Goal: Information Seeking & Learning: Learn about a topic

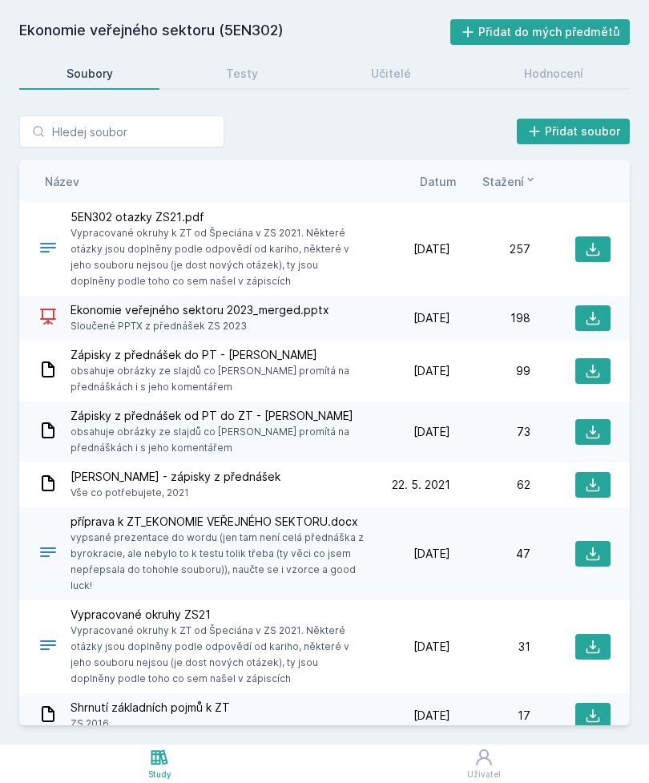
click at [85, 36] on h2 "Ekonomie veřejného sektoru (5EN302)" at bounding box center [234, 32] width 431 height 26
click at [49, 34] on h2 "Ekonomie veřejného sektoru (5EN302)" at bounding box center [234, 32] width 431 height 26
click at [50, 29] on h2 "Ekonomie veřejného sektoru (5EN302)" at bounding box center [234, 32] width 431 height 26
click at [159, 765] on icon at bounding box center [159, 756] width 19 height 19
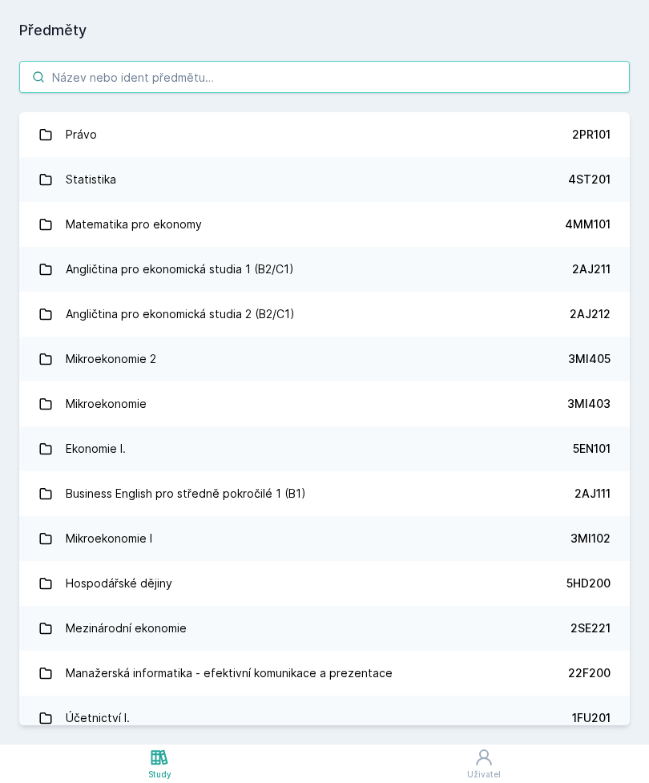
click at [73, 73] on input "search" at bounding box center [324, 77] width 610 height 32
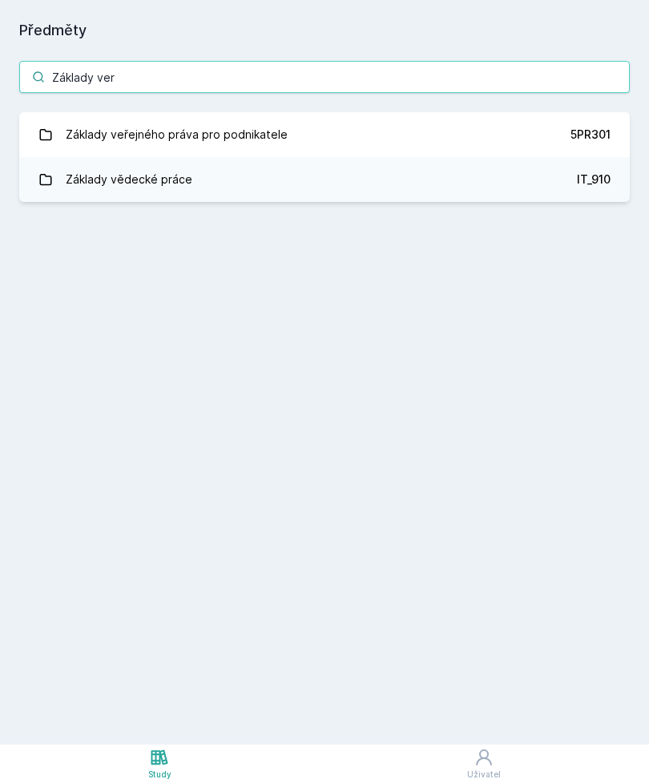
type input "Základy vere"
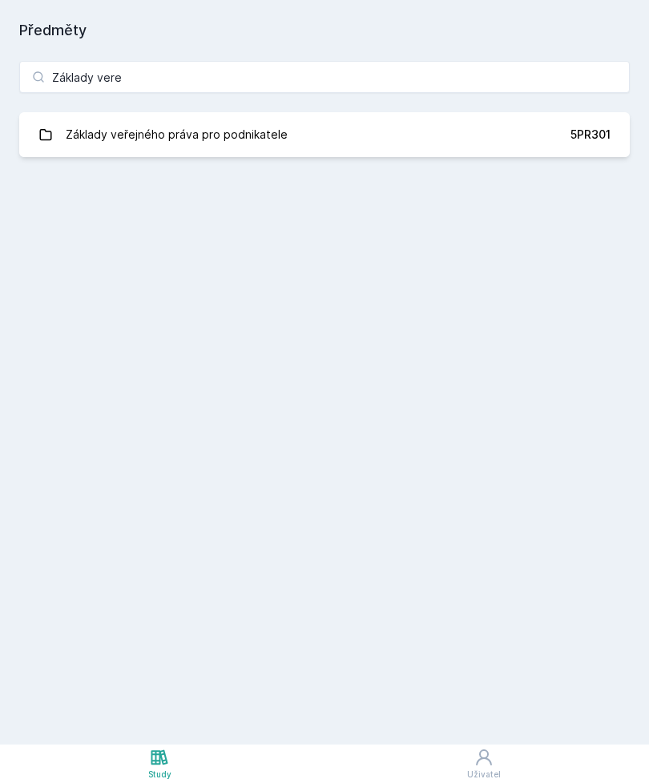
click at [561, 134] on link "Základy veřejného práva pro podnikatele 5PR301" at bounding box center [324, 134] width 610 height 45
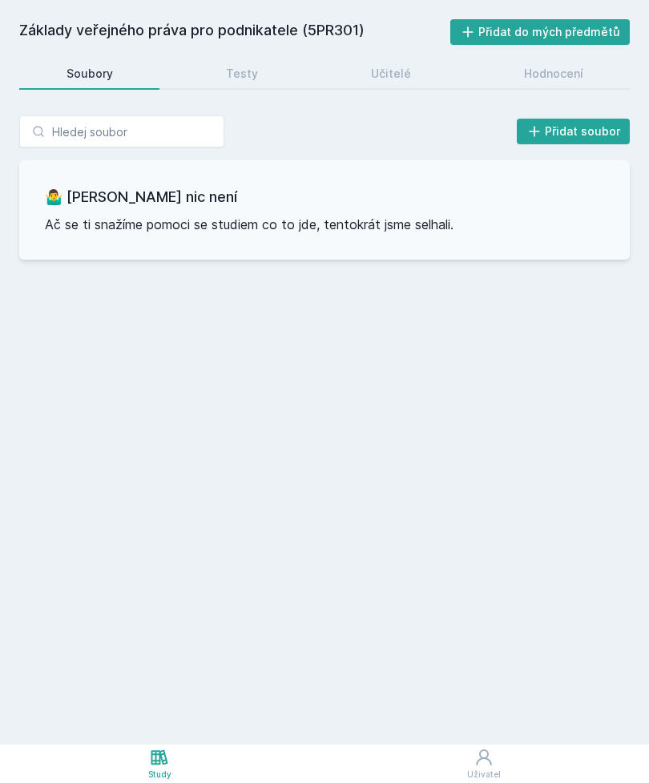
click at [411, 77] on link "Učitelé" at bounding box center [391, 74] width 134 height 32
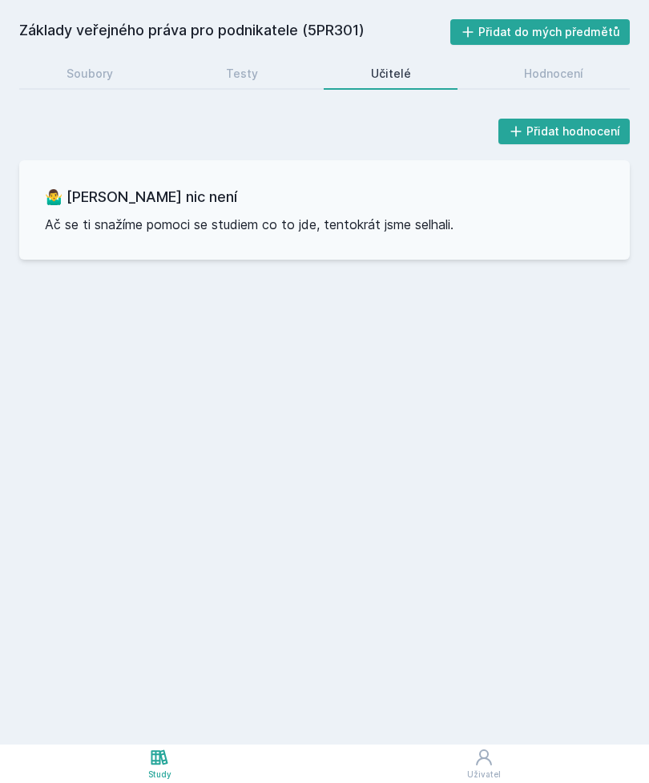
click at [607, 59] on link "Hodnocení" at bounding box center [553, 74] width 153 height 32
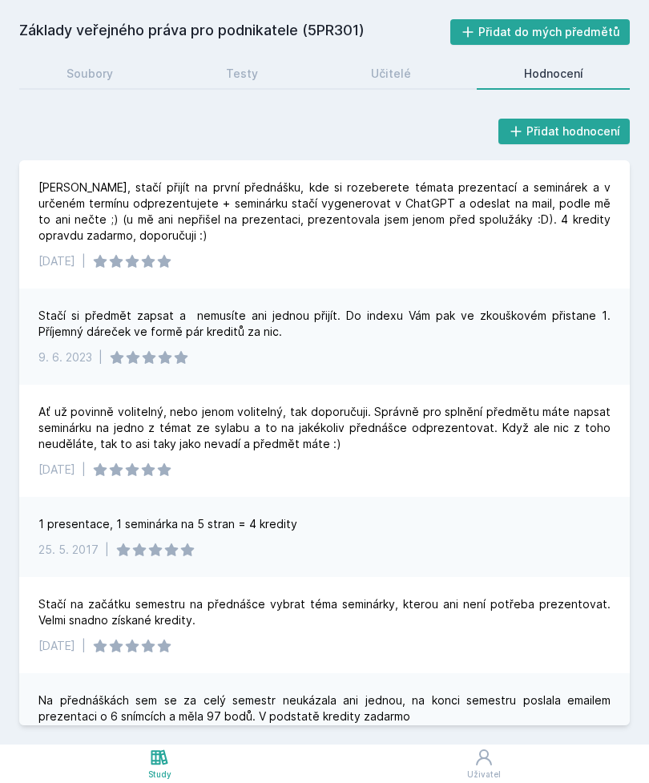
click at [394, 74] on div "Učitelé" at bounding box center [391, 74] width 40 height 16
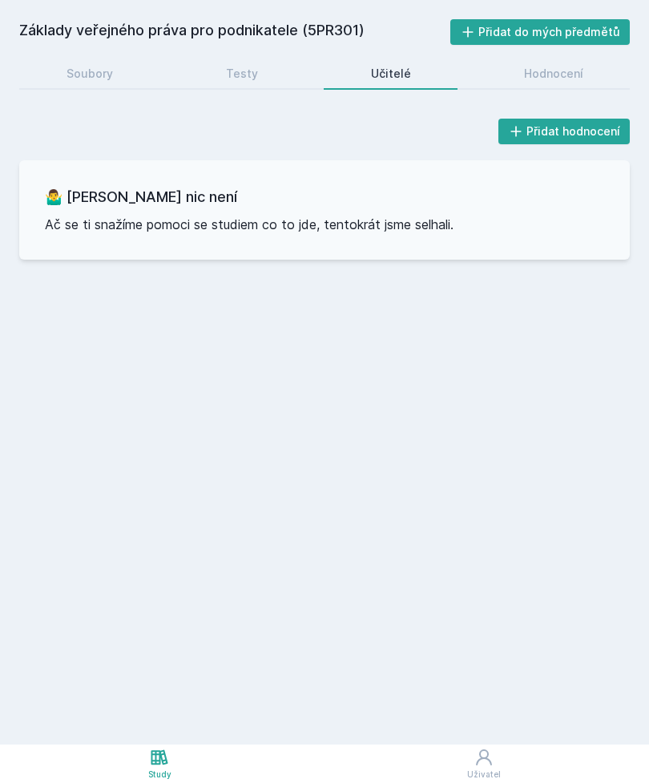
click at [562, 80] on div "Hodnocení" at bounding box center [553, 74] width 59 height 16
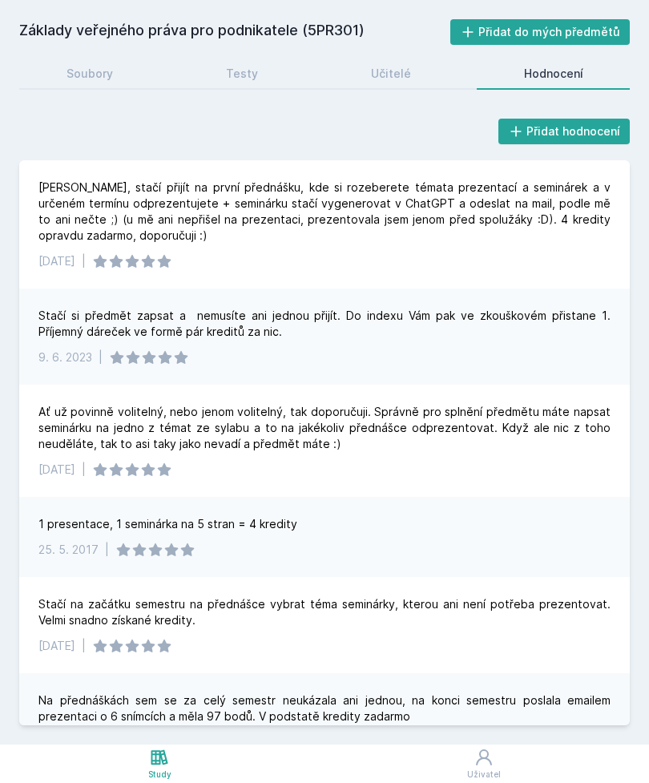
click at [95, 85] on link "Soubory" at bounding box center [89, 74] width 140 height 32
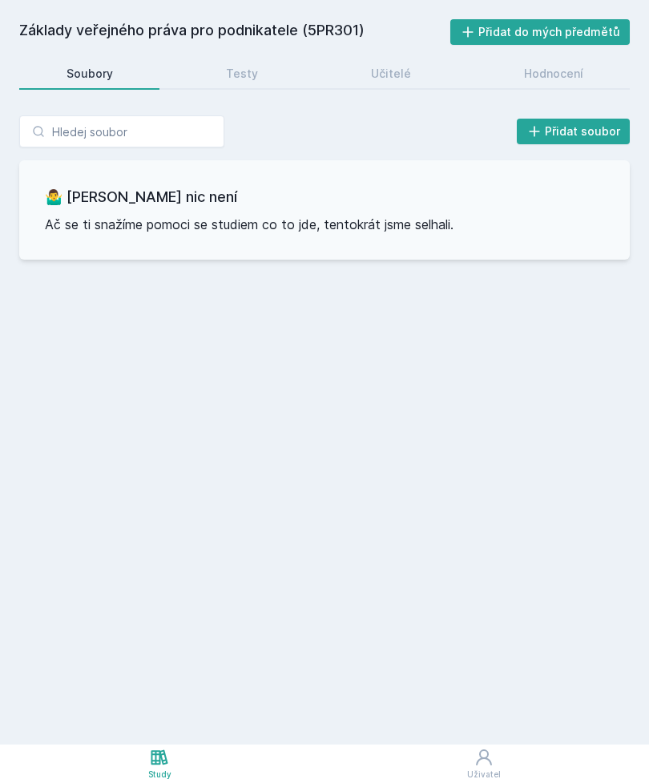
click at [293, 2] on div "Základy veřejného práva pro podnikatele (5PR301) Přidat do mých předmětů [GEOGR…" at bounding box center [324, 372] width 649 height 744
click at [413, 71] on link "Učitelé" at bounding box center [391, 74] width 134 height 32
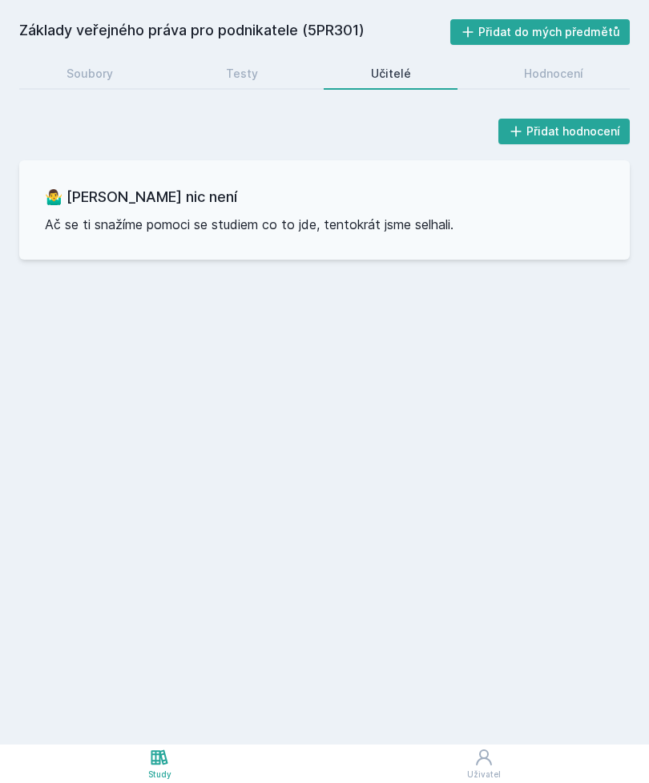
click at [567, 65] on link "Hodnocení" at bounding box center [553, 74] width 153 height 32
